Goal: Transaction & Acquisition: Purchase product/service

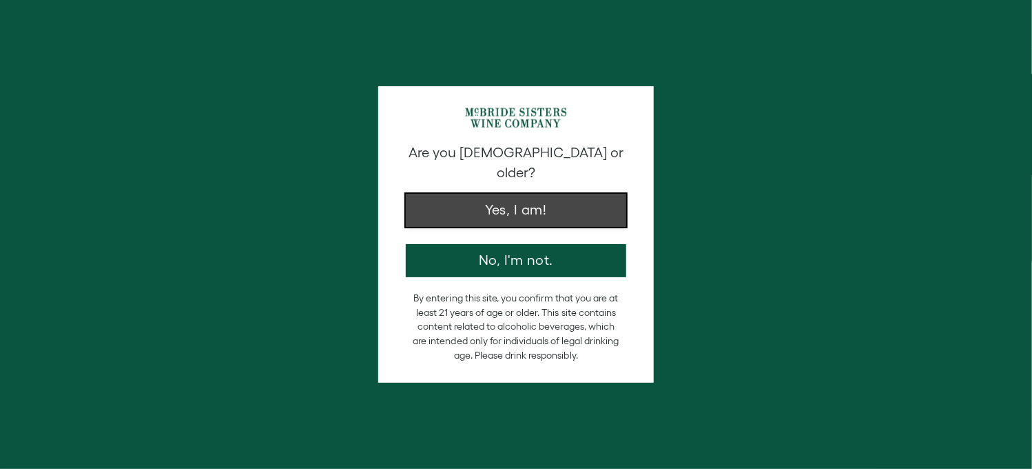
click at [521, 194] on button "Yes, I am!" at bounding box center [516, 210] width 220 height 33
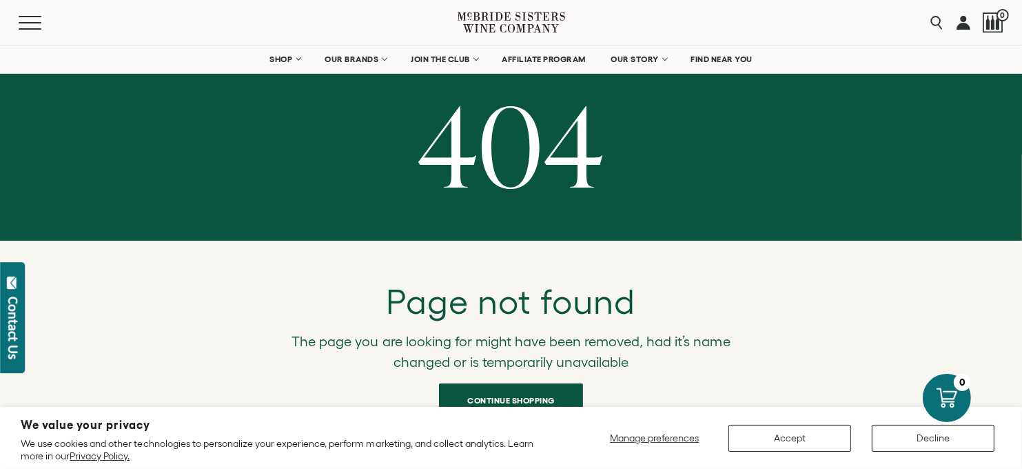
scroll to position [13, 0]
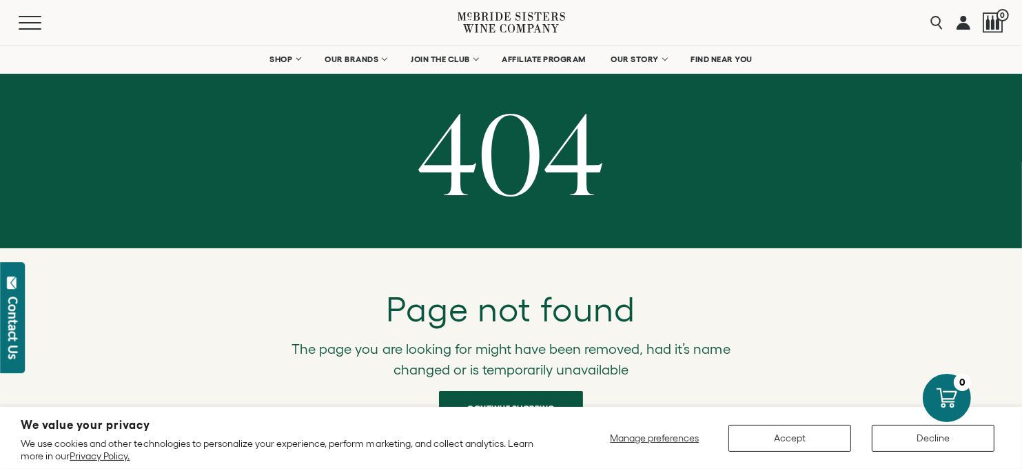
click at [494, 17] on icon at bounding box center [510, 22] width 107 height 39
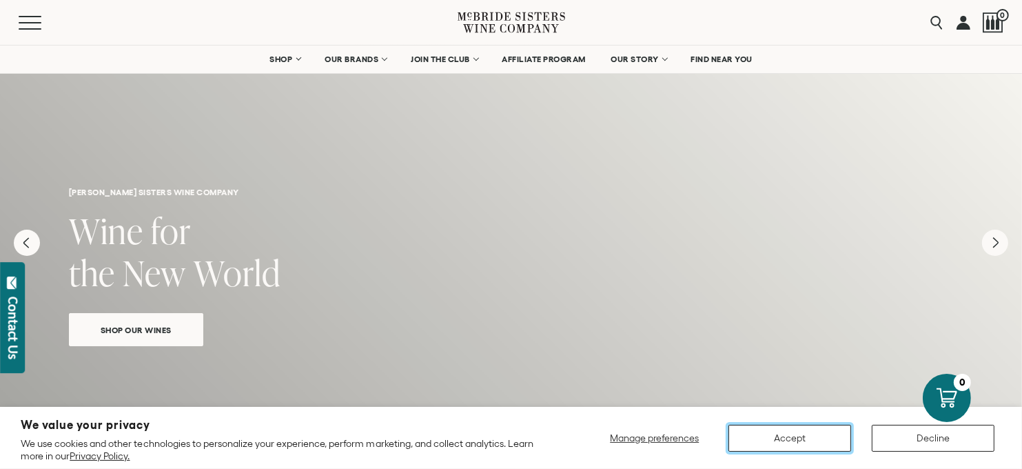
click at [803, 442] on button "Accept" at bounding box center [789, 437] width 123 height 27
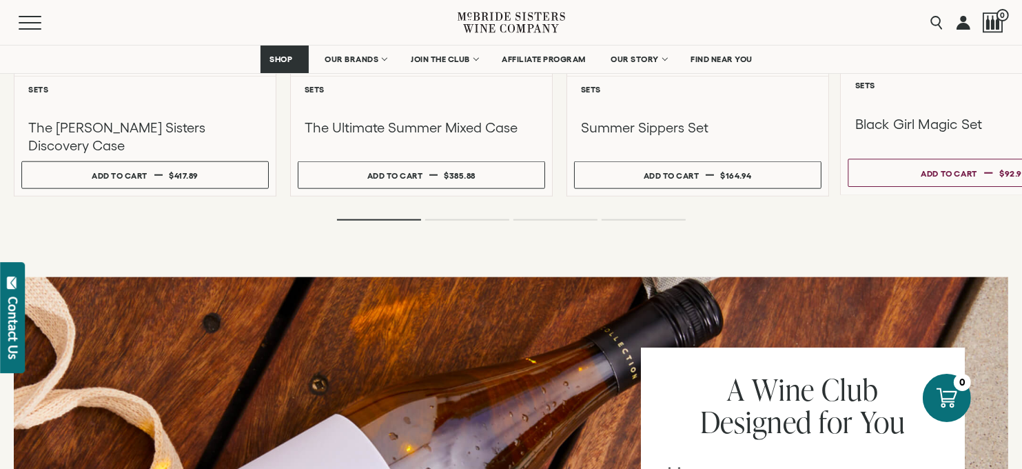
scroll to position [1275, 0]
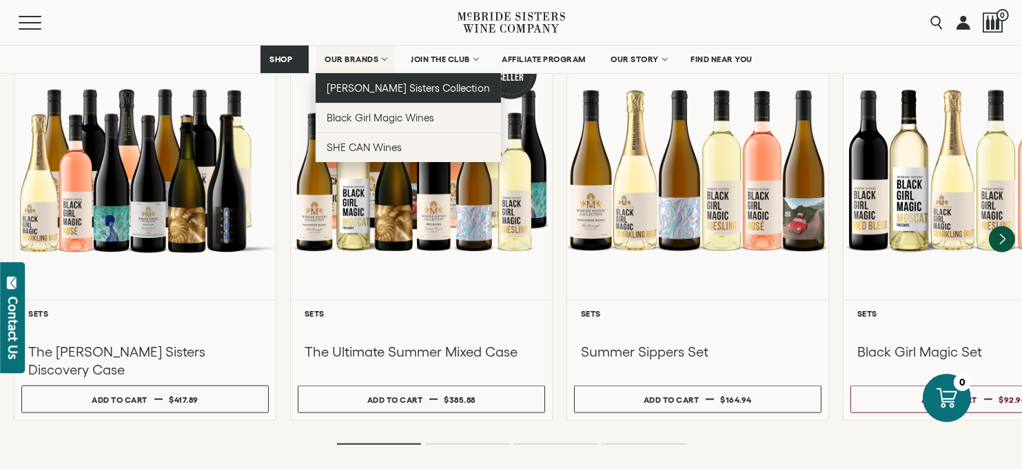
click at [367, 90] on span "[PERSON_NAME] Sisters Collection" at bounding box center [408, 88] width 163 height 12
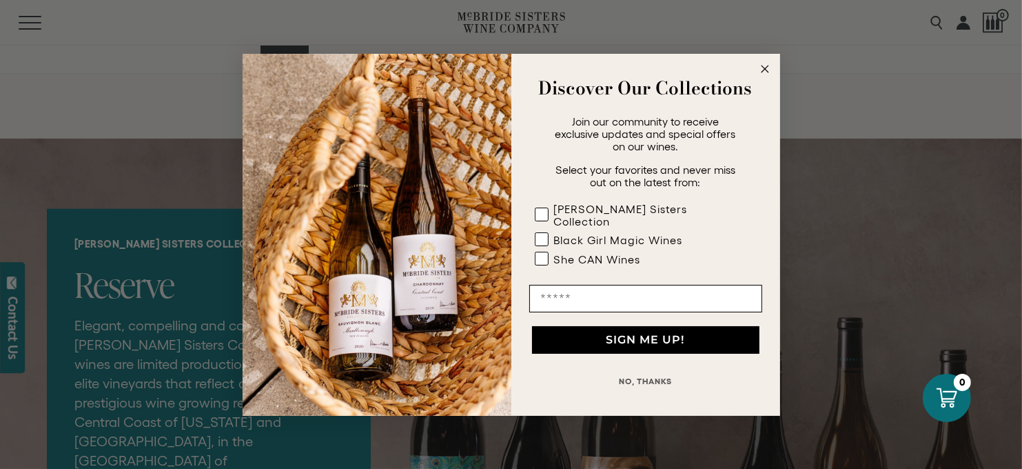
scroll to position [1583, 0]
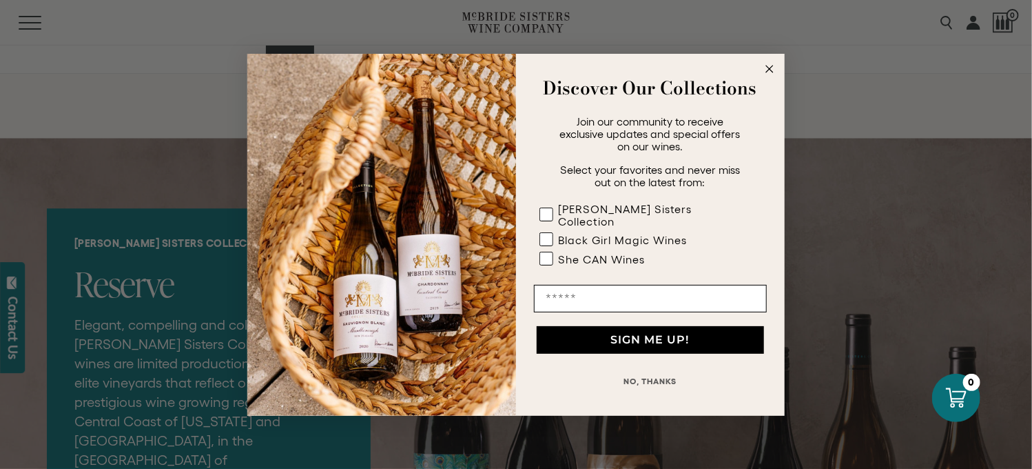
click at [764, 76] on circle "Close dialog" at bounding box center [770, 69] width 16 height 16
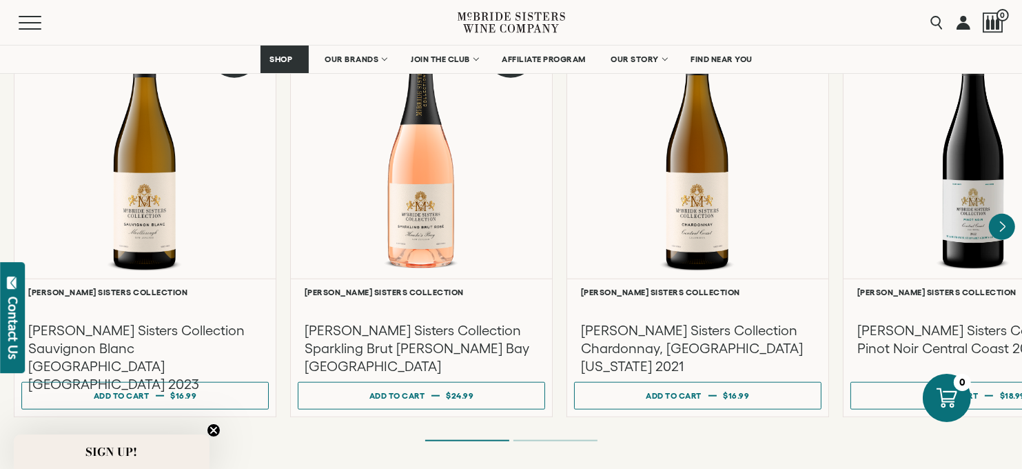
scroll to position [846, 0]
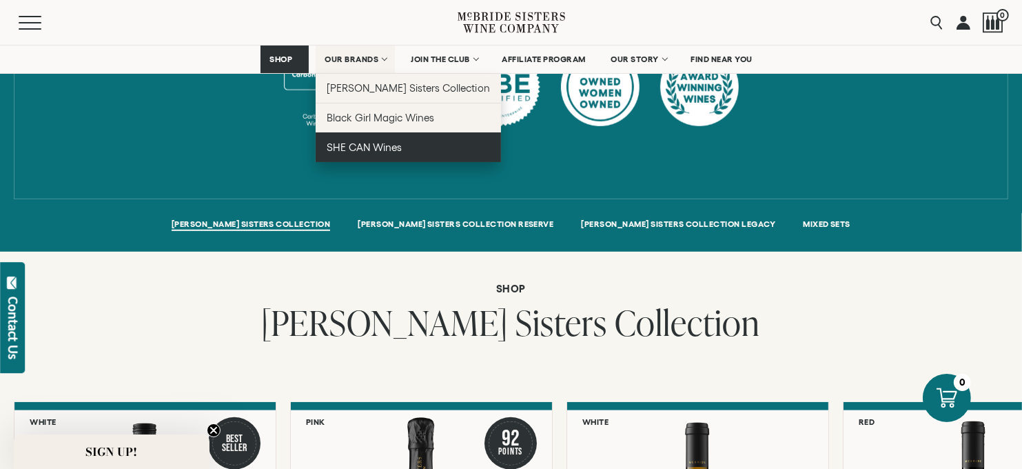
click at [371, 151] on span "SHE CAN Wines" at bounding box center [364, 147] width 75 height 12
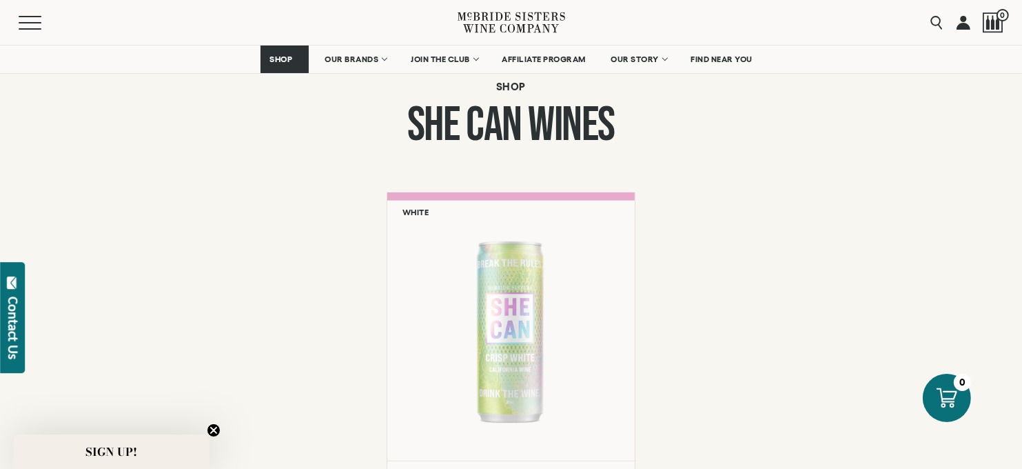
scroll to position [1139, 0]
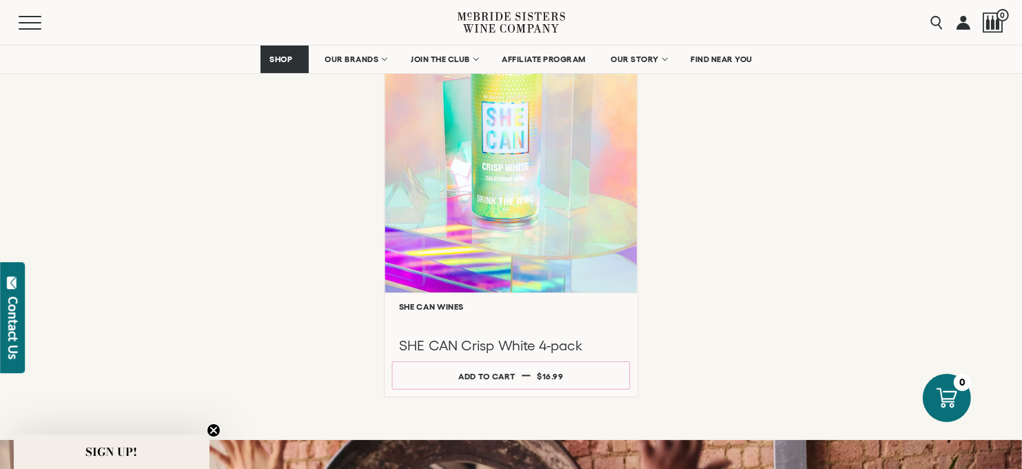
click at [521, 177] on div at bounding box center [510, 159] width 252 height 265
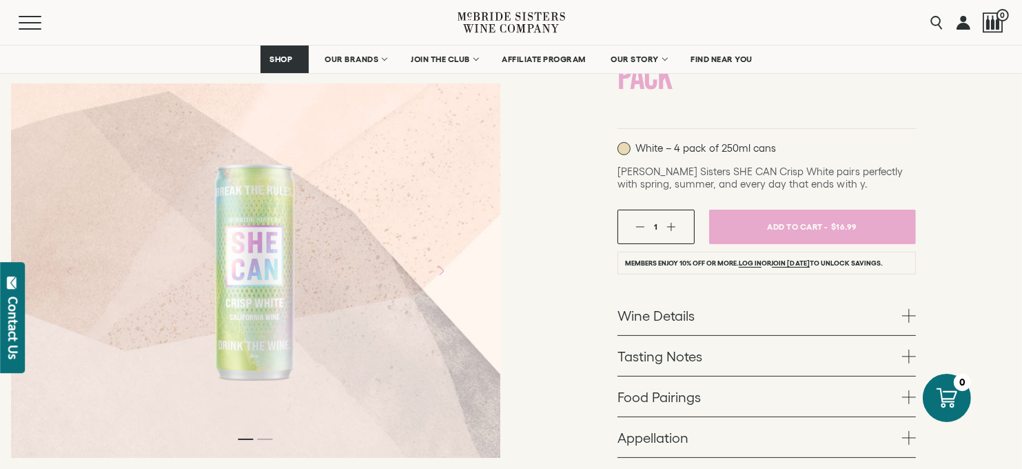
scroll to position [154, 0]
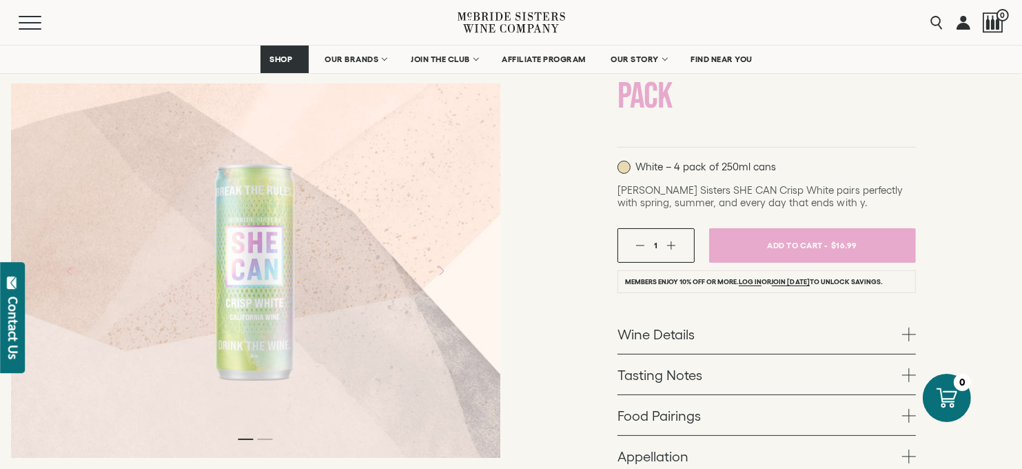
click at [280, 298] on div at bounding box center [255, 271] width 125 height 310
click at [249, 293] on div at bounding box center [255, 271] width 125 height 310
click at [909, 334] on span at bounding box center [909, 334] width 14 height 14
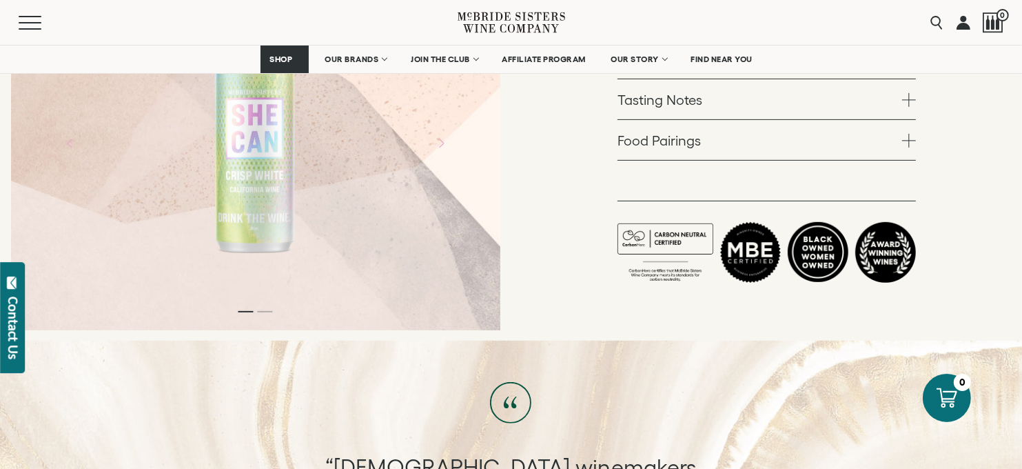
scroll to position [433, 0]
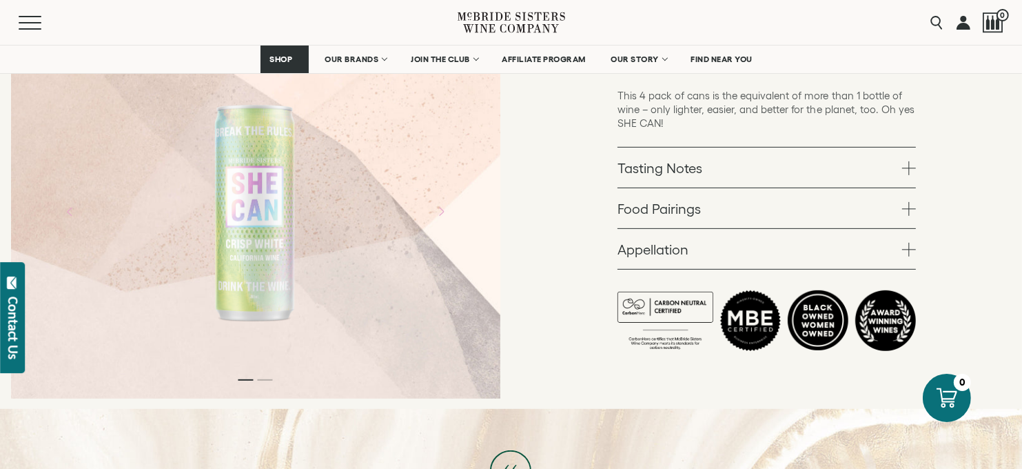
click at [907, 163] on span at bounding box center [909, 168] width 14 height 14
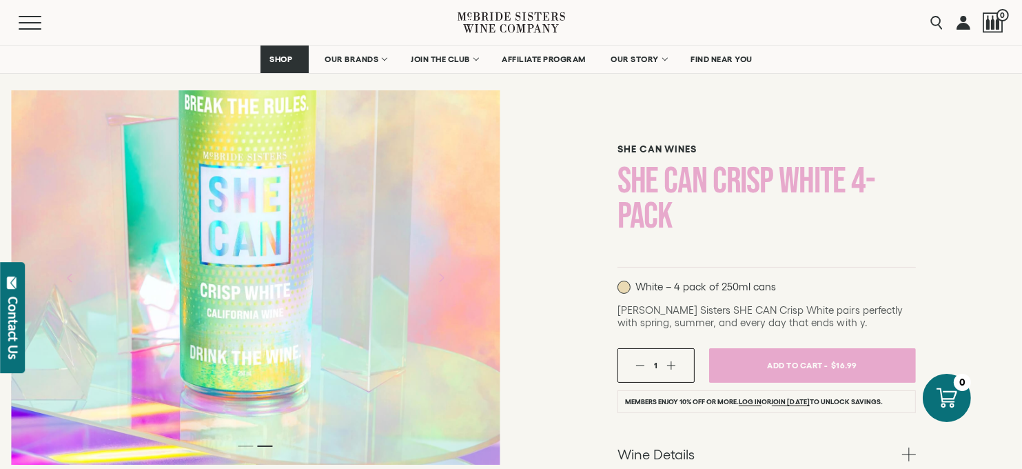
scroll to position [0, 0]
